Goal: Task Accomplishment & Management: Complete application form

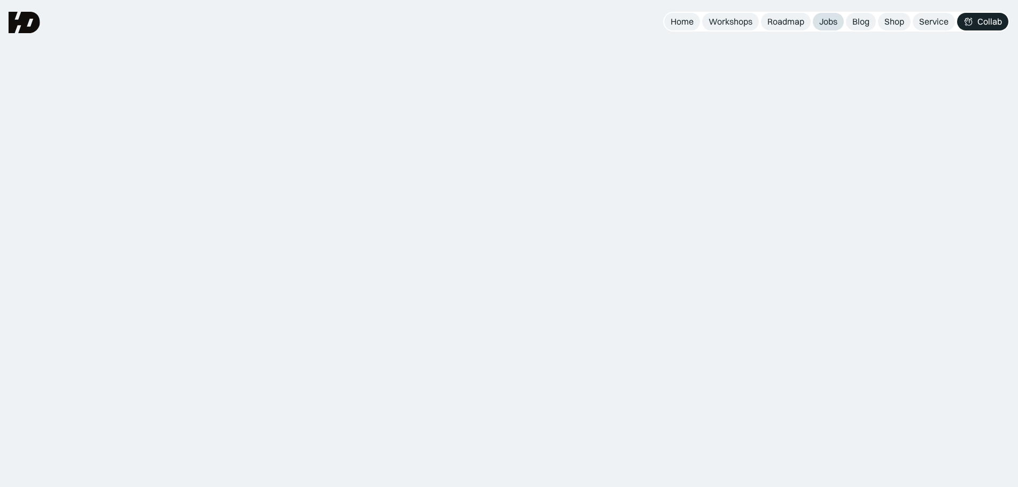
click at [829, 26] on div "Jobs" at bounding box center [828, 21] width 18 height 11
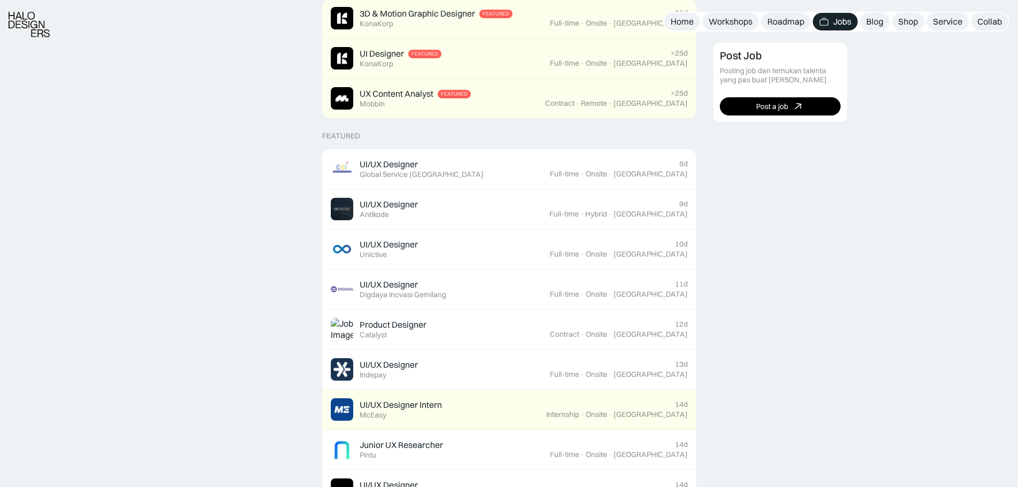
scroll to position [321, 0]
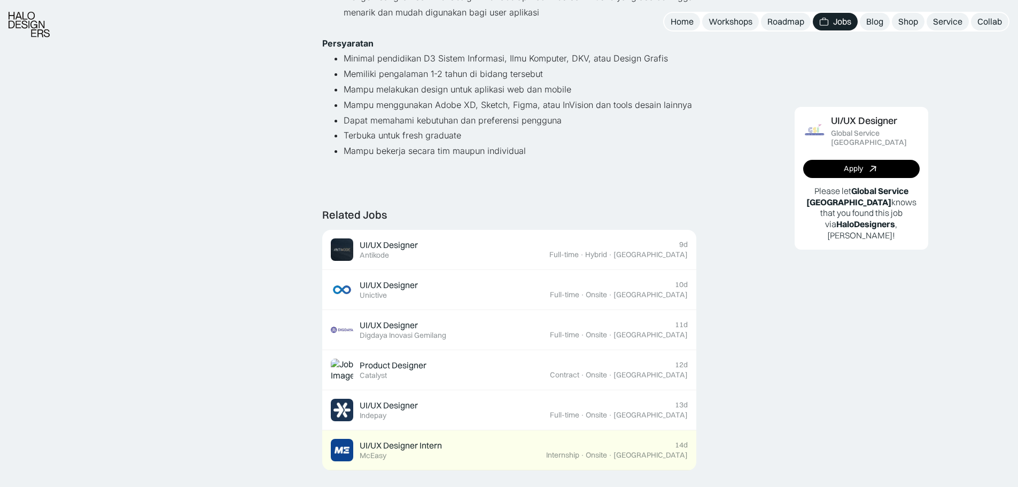
scroll to position [267, 0]
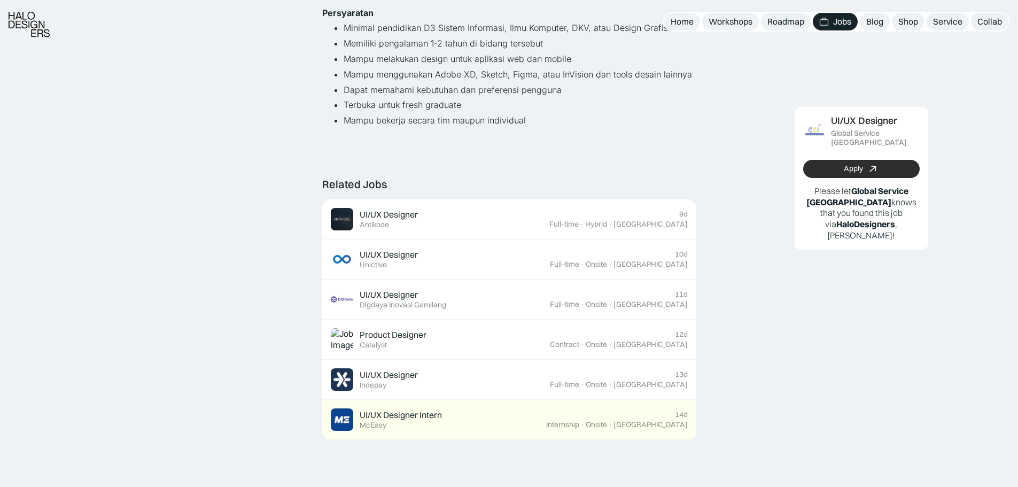
click at [834, 159] on link "Apply" at bounding box center [861, 168] width 117 height 18
